Goal: Task Accomplishment & Management: Complete application form

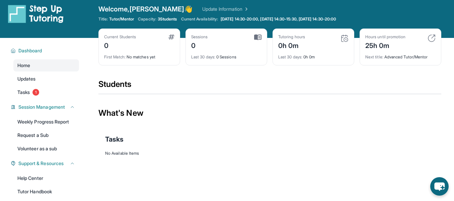
scroll to position [6, 0]
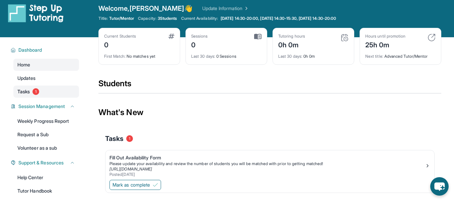
click at [46, 91] on link "Tasks 1" at bounding box center [46, 91] width 66 height 12
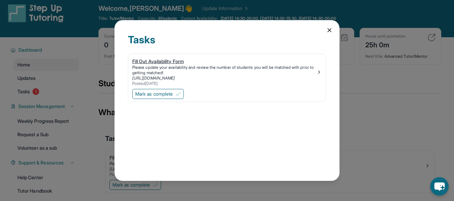
click at [145, 64] on div "Fill Out Availability Form" at bounding box center [224, 61] width 184 height 7
click at [162, 91] on span "Mark as complete" at bounding box center [154, 93] width 38 height 7
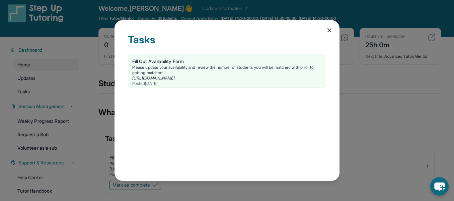
click at [327, 30] on icon at bounding box center [329, 30] width 7 height 7
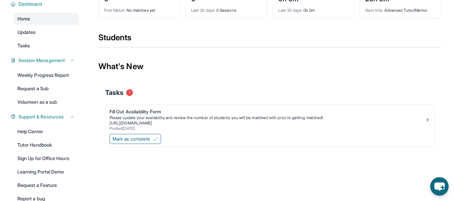
scroll to position [52, 0]
click at [123, 88] on span "Tasks" at bounding box center [114, 91] width 18 height 9
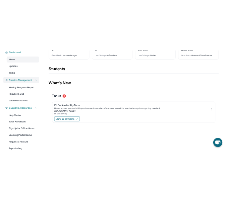
scroll to position [16, 0]
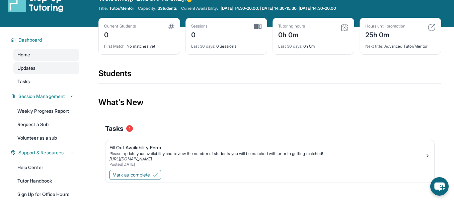
click at [27, 65] on span "Updates" at bounding box center [26, 68] width 18 height 7
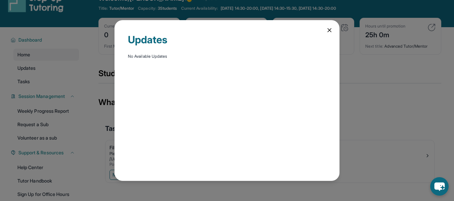
click at [326, 30] on div "Updates No Available Updates" at bounding box center [227, 100] width 225 height 161
click at [329, 29] on icon at bounding box center [329, 30] width 7 height 7
